Goal: Complete application form

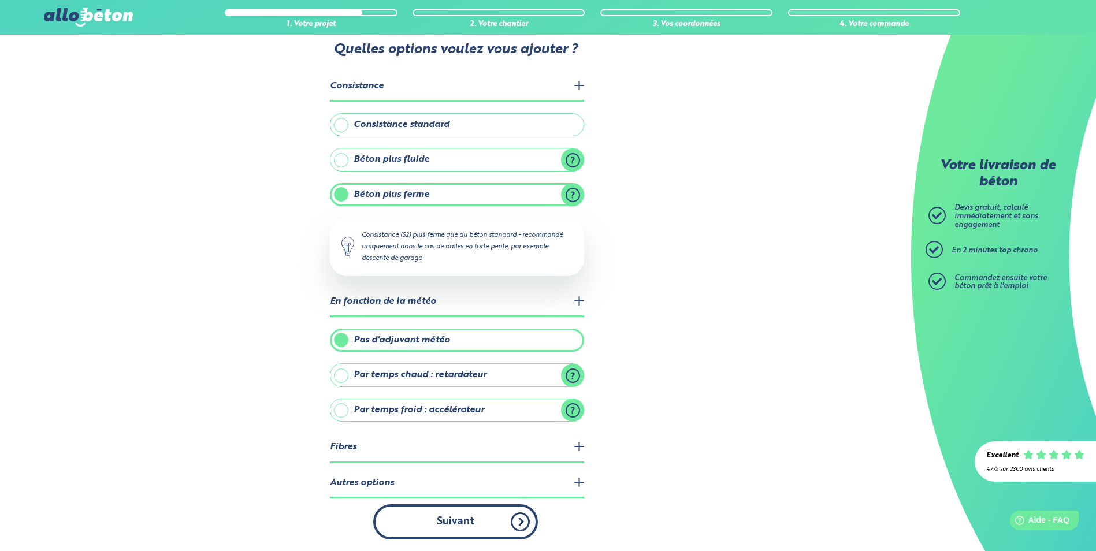
click at [467, 520] on button "Suivant" at bounding box center [455, 521] width 165 height 35
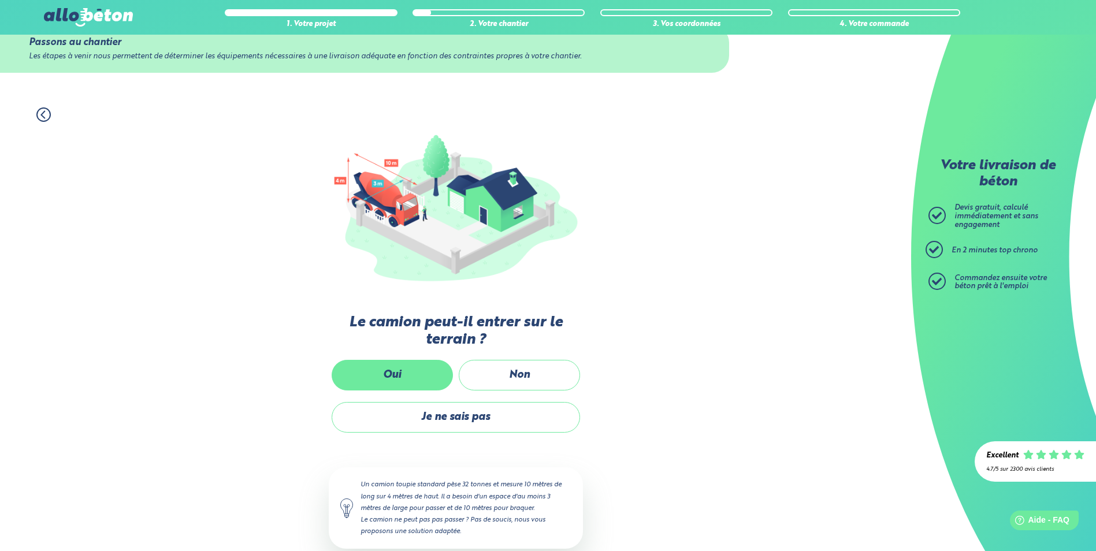
click at [397, 373] on label "Oui" at bounding box center [392, 375] width 121 height 31
click at [0, 0] on input "Oui" at bounding box center [0, 0] width 0 height 0
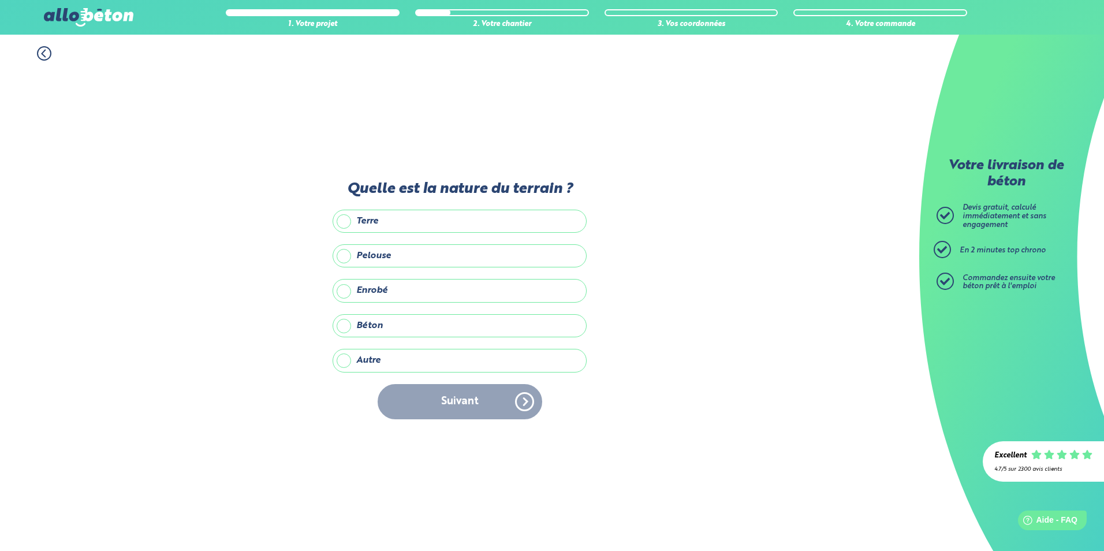
click at [348, 325] on label "Béton" at bounding box center [460, 325] width 254 height 23
click at [0, 0] on input "Béton" at bounding box center [0, 0] width 0 height 0
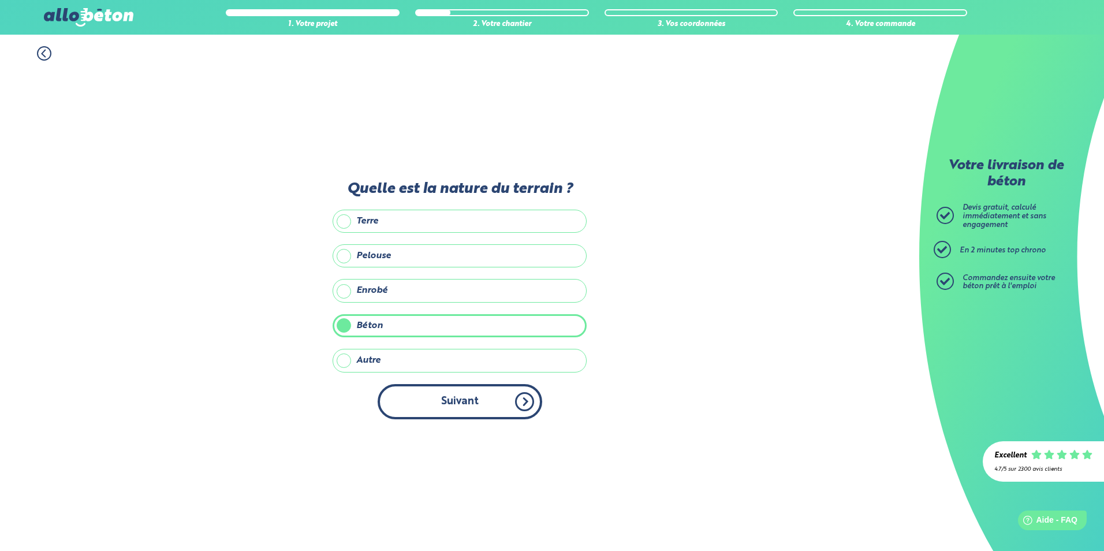
click at [484, 404] on button "Suivant" at bounding box center [460, 401] width 165 height 35
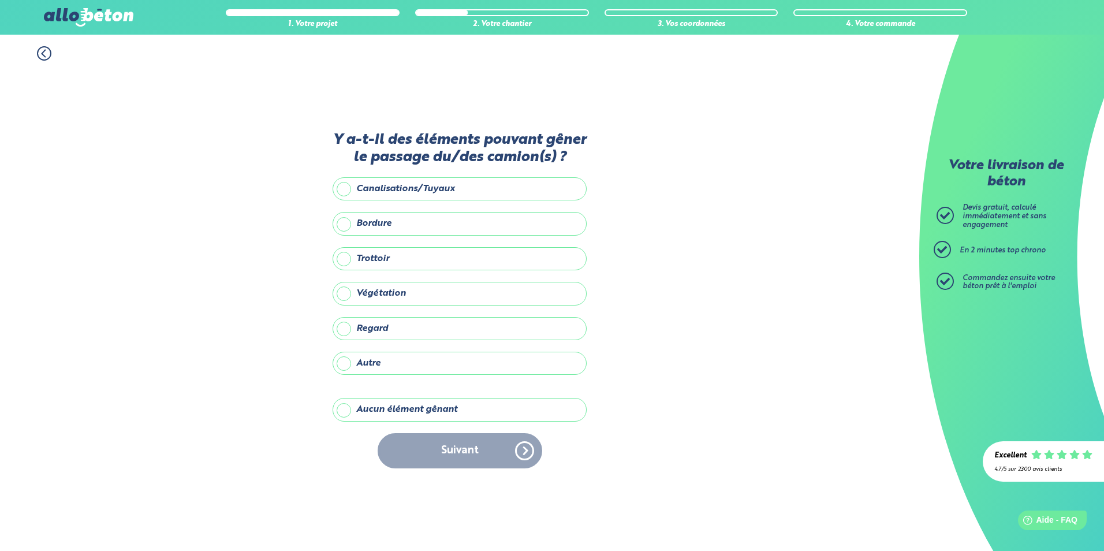
click at [350, 415] on label "Aucun élément gênant" at bounding box center [460, 409] width 254 height 23
click at [0, 0] on input "Aucun élément gênant" at bounding box center [0, 0] width 0 height 0
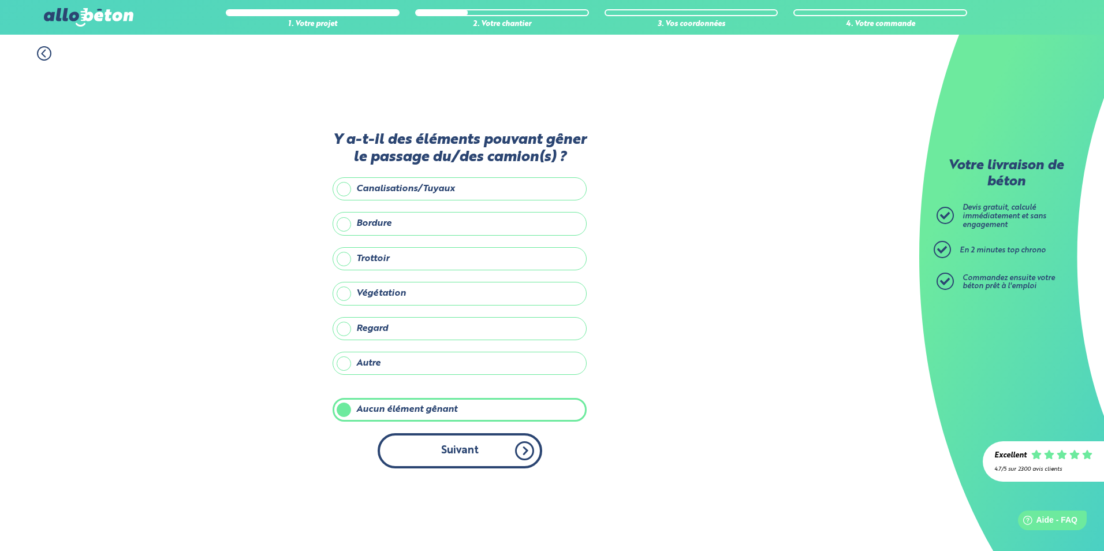
click at [482, 439] on button "Suivant" at bounding box center [460, 450] width 165 height 35
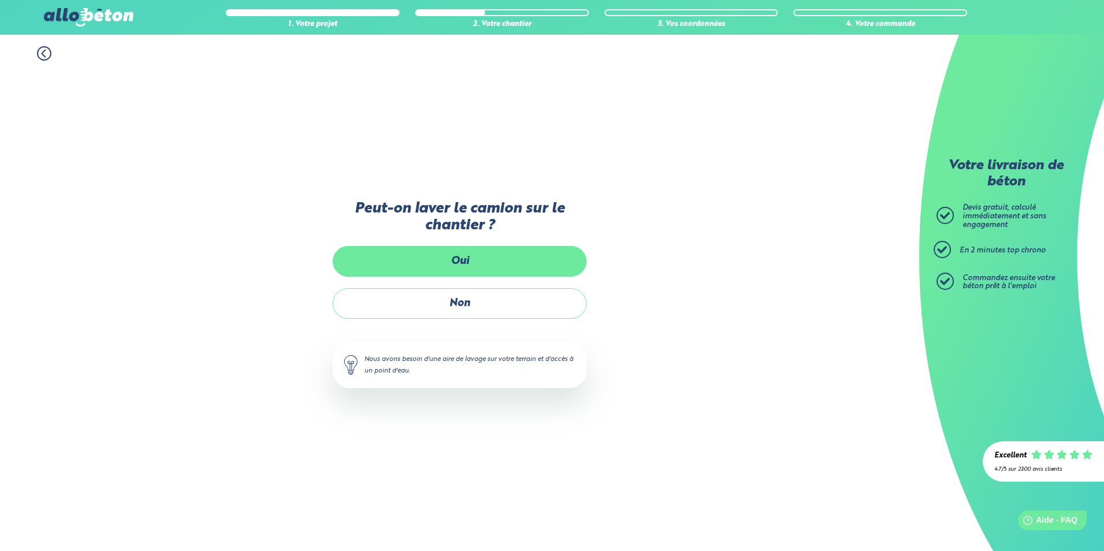
click at [474, 268] on label "Oui" at bounding box center [460, 261] width 254 height 31
click at [0, 0] on input "Oui" at bounding box center [0, 0] width 0 height 0
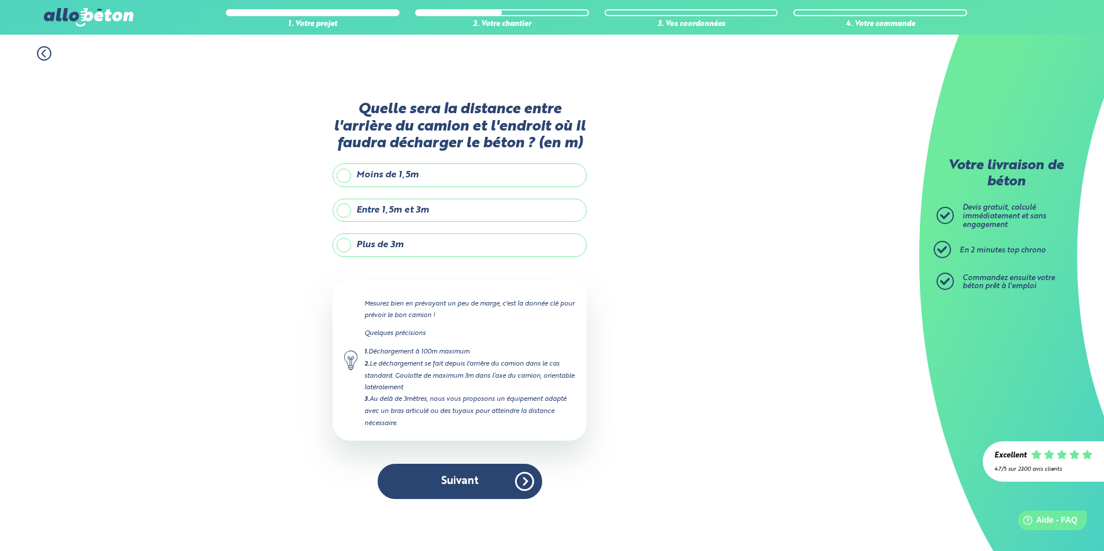
click at [346, 211] on label "Entre 1,5m et 3m" at bounding box center [460, 210] width 254 height 23
click at [0, 0] on input "Entre 1,5m et 3m" at bounding box center [0, 0] width 0 height 0
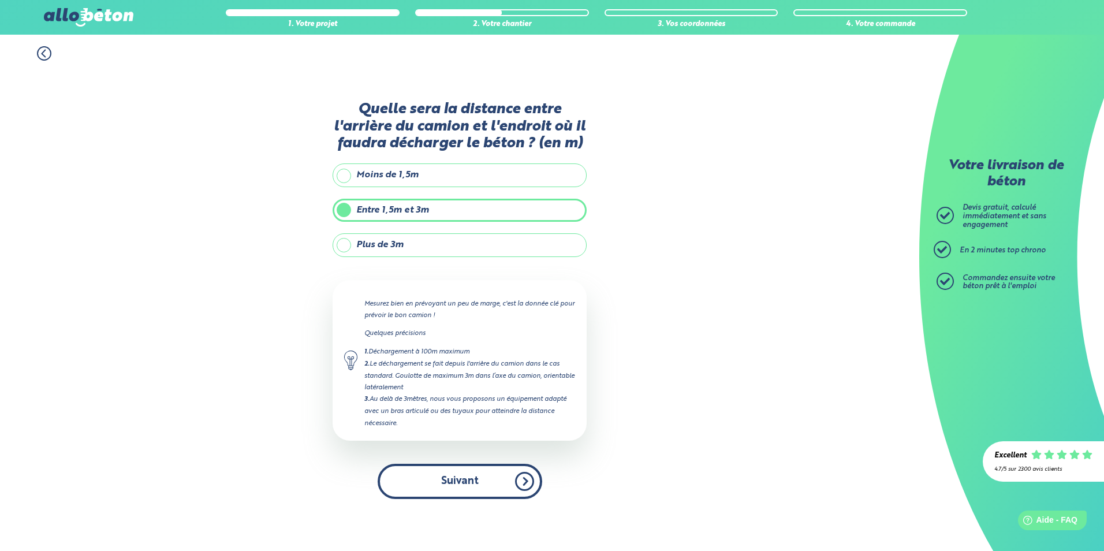
click at [481, 479] on button "Suivant" at bounding box center [460, 481] width 165 height 35
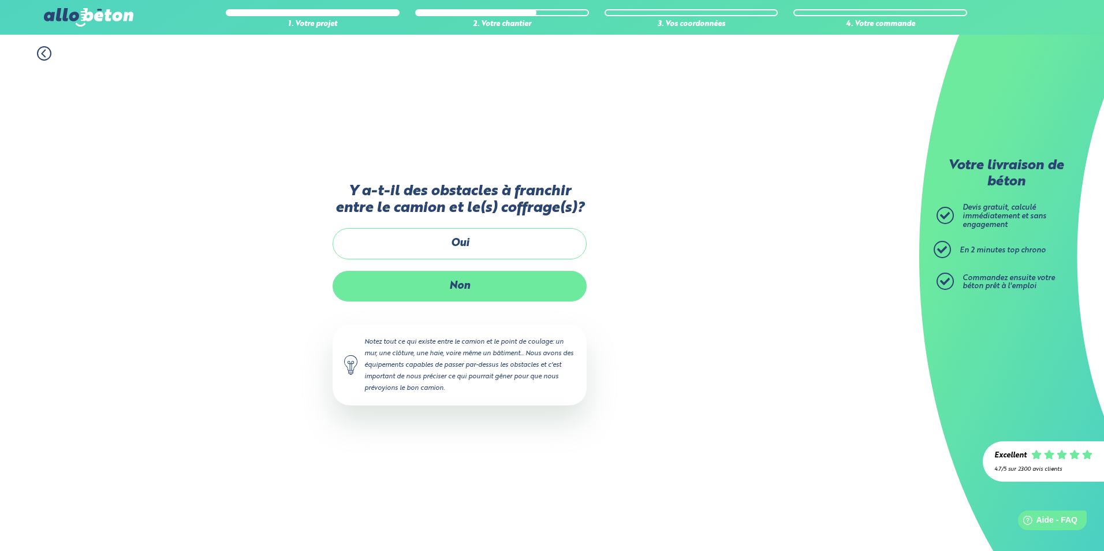
click at [475, 290] on label "Non" at bounding box center [460, 286] width 254 height 31
click at [0, 0] on input "Non" at bounding box center [0, 0] width 0 height 0
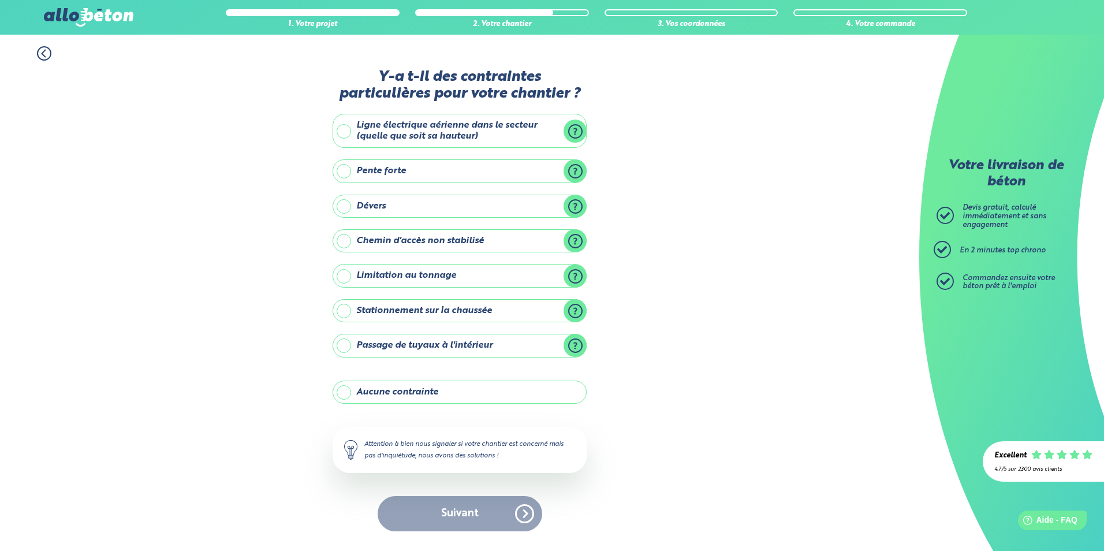
click at [347, 132] on label "Ligne électrique aérienne dans le secteur (quelle que soit sa hauteur)" at bounding box center [460, 131] width 254 height 34
click at [0, 0] on input "Ligne électrique aérienne dans le secteur (quelle que soit sa hauteur)" at bounding box center [0, 0] width 0 height 0
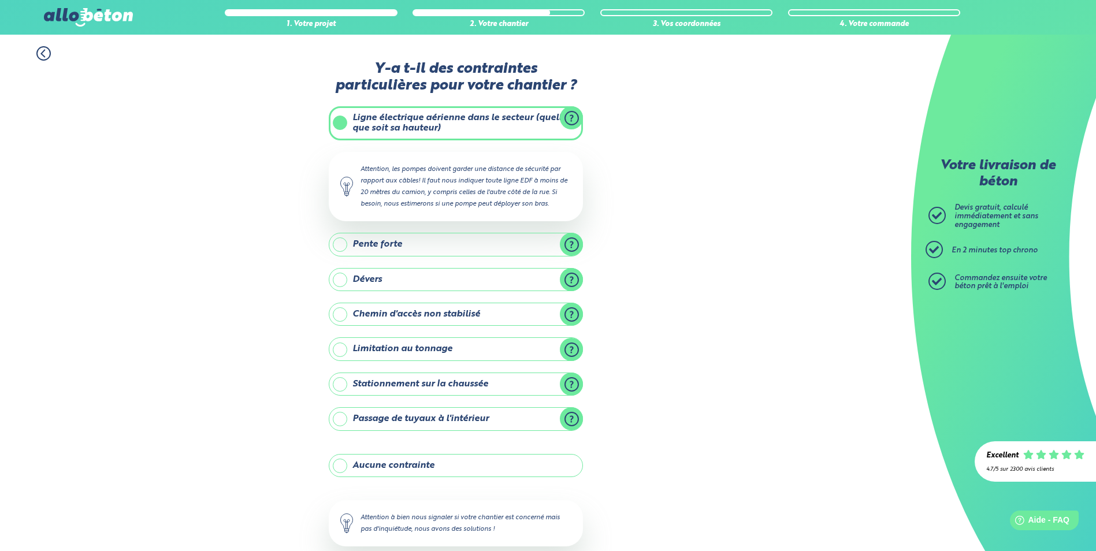
click at [337, 381] on label "Stationnement sur la chaussée" at bounding box center [456, 384] width 254 height 23
click at [0, 0] on input "Stationnement sur la chaussée" at bounding box center [0, 0] width 0 height 0
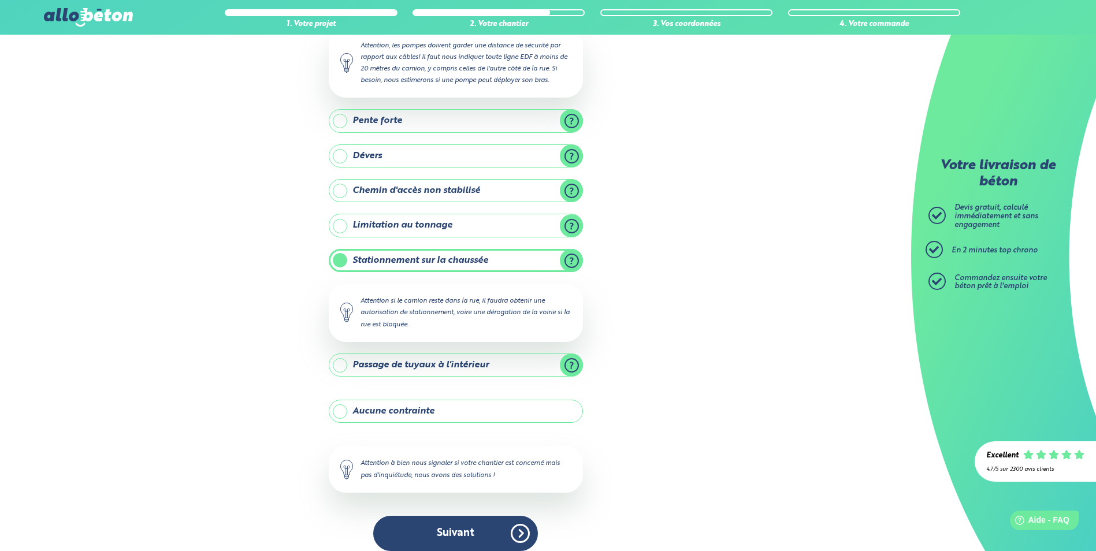
scroll to position [135, 0]
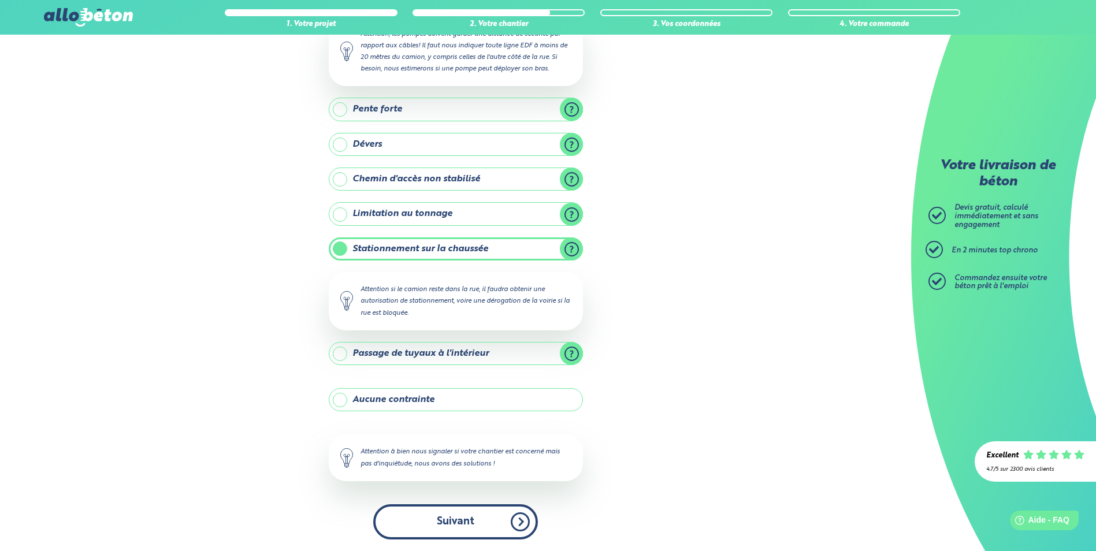
click at [455, 522] on button "Suivant" at bounding box center [455, 521] width 165 height 35
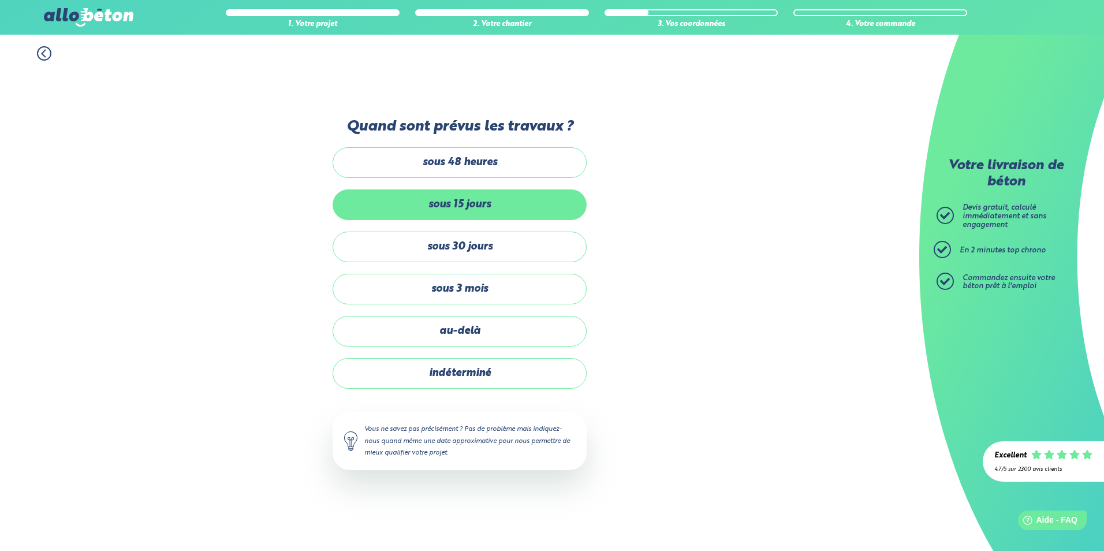
click at [481, 208] on label "sous 15 jours" at bounding box center [460, 204] width 254 height 31
click at [0, 0] on input "sous 15 jours" at bounding box center [0, 0] width 0 height 0
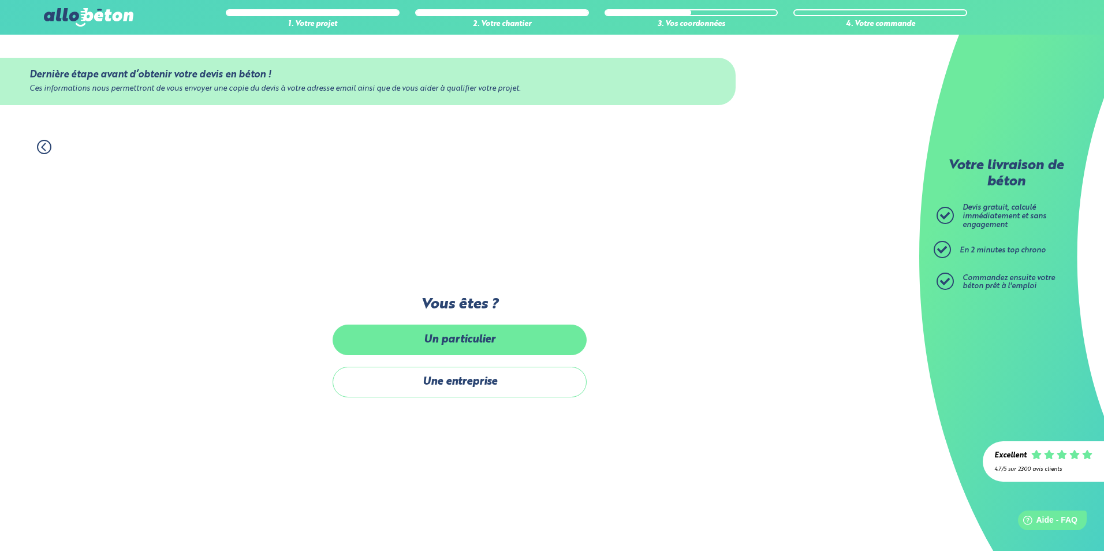
click at [464, 348] on label "Un particulier" at bounding box center [460, 340] width 254 height 31
click at [0, 0] on input "Un particulier" at bounding box center [0, 0] width 0 height 0
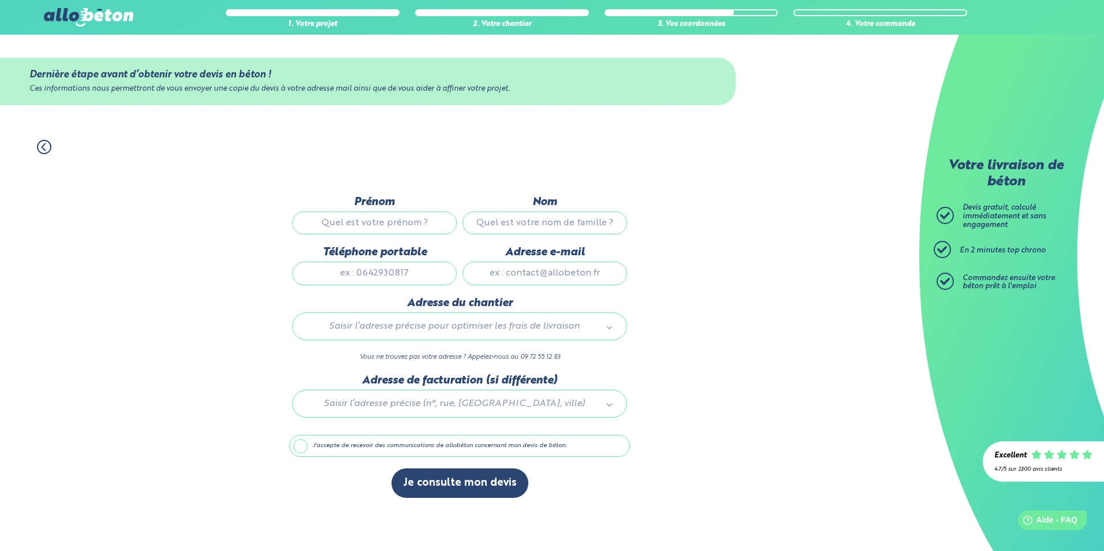
click at [374, 227] on input "Prénom" at bounding box center [374, 222] width 165 height 23
type input "[PERSON_NAME]"
type input "Druaux"
type input "0624360754"
type input "[PERSON_NAME][EMAIL_ADDRESS][DOMAIN_NAME]"
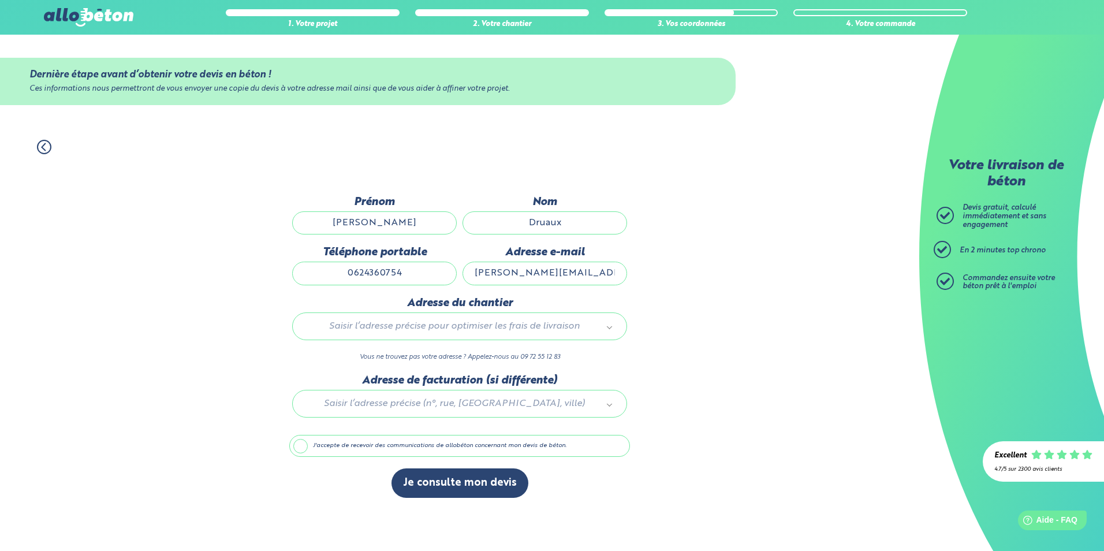
type input "[STREET_ADDRESS][PERSON_NAME]"
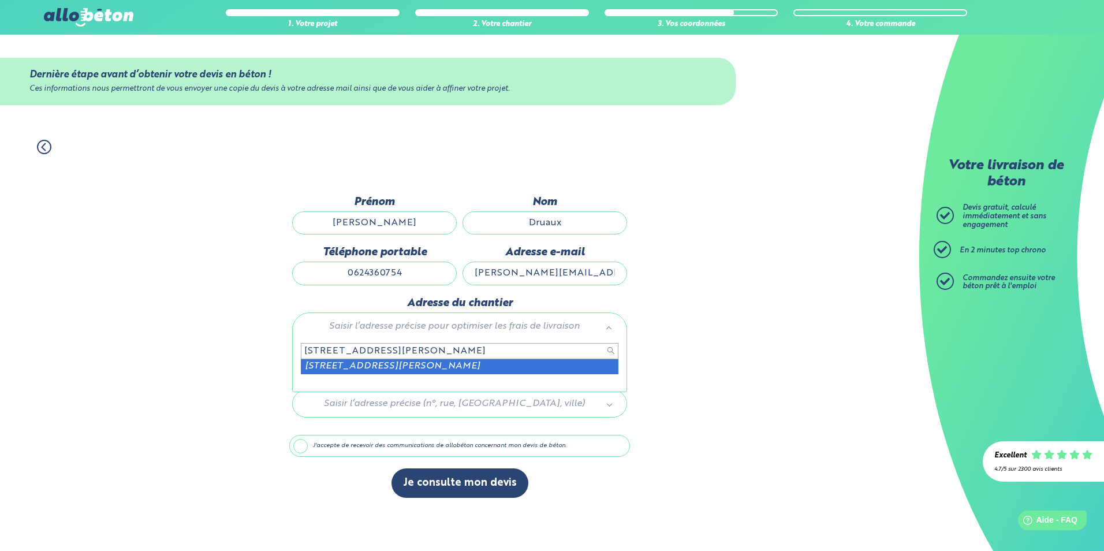
click at [385, 353] on input "[STREET_ADDRESS][PERSON_NAME]" at bounding box center [460, 351] width 318 height 16
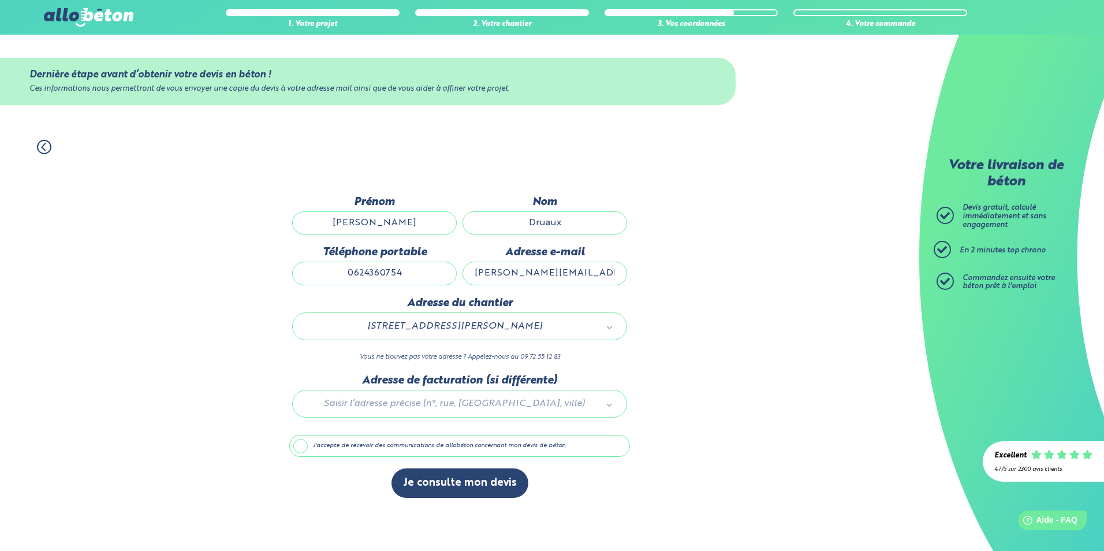
click at [302, 445] on label "J'accepte de recevoir des communications de allobéton concernant mon devis de b…" at bounding box center [459, 446] width 341 height 22
click at [0, 0] on input "J'accepte de recevoir des communications de allobéton concernant mon devis de b…" at bounding box center [0, 0] width 0 height 0
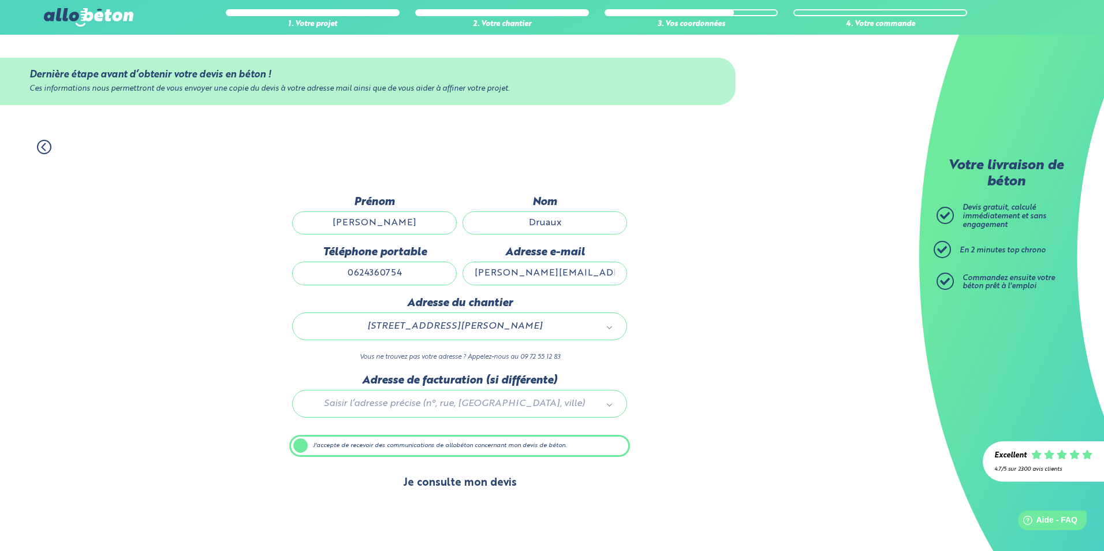
click at [454, 485] on button "Je consulte mon devis" at bounding box center [460, 482] width 137 height 29
